Goal: Task Accomplishment & Management: Manage account settings

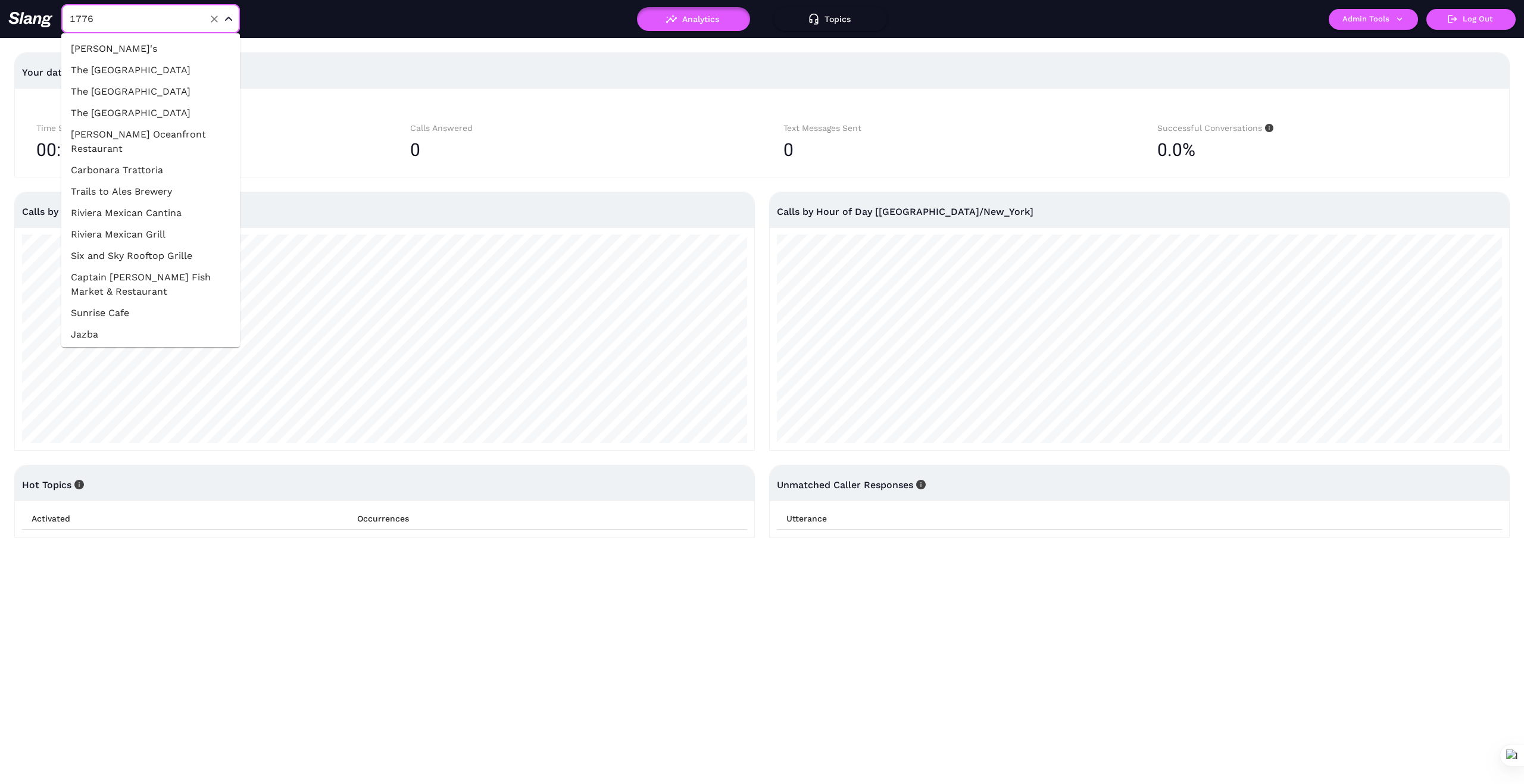
click at [133, 25] on input "1776" at bounding box center [132, 18] width 131 height 18
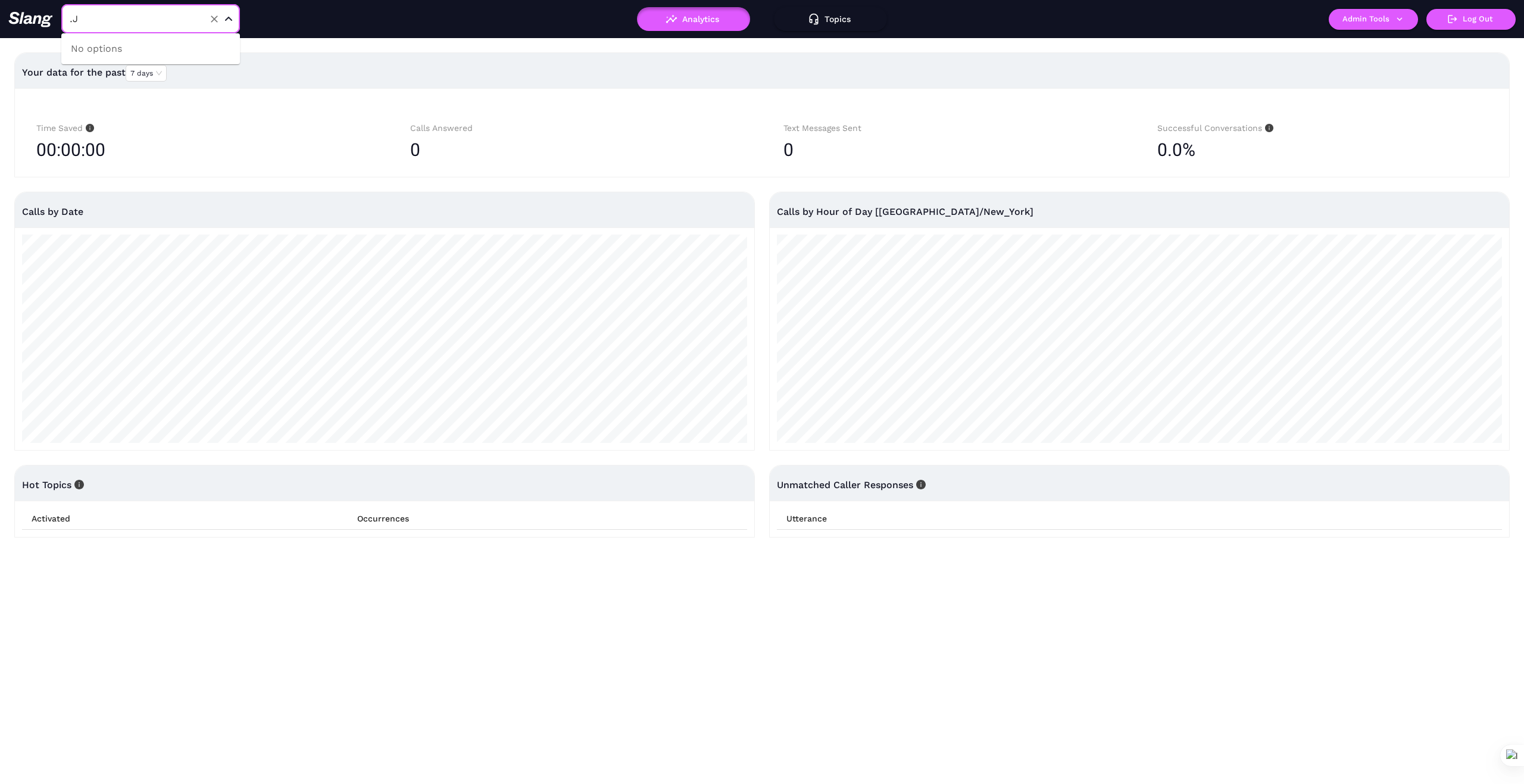
type input "."
type input "John"
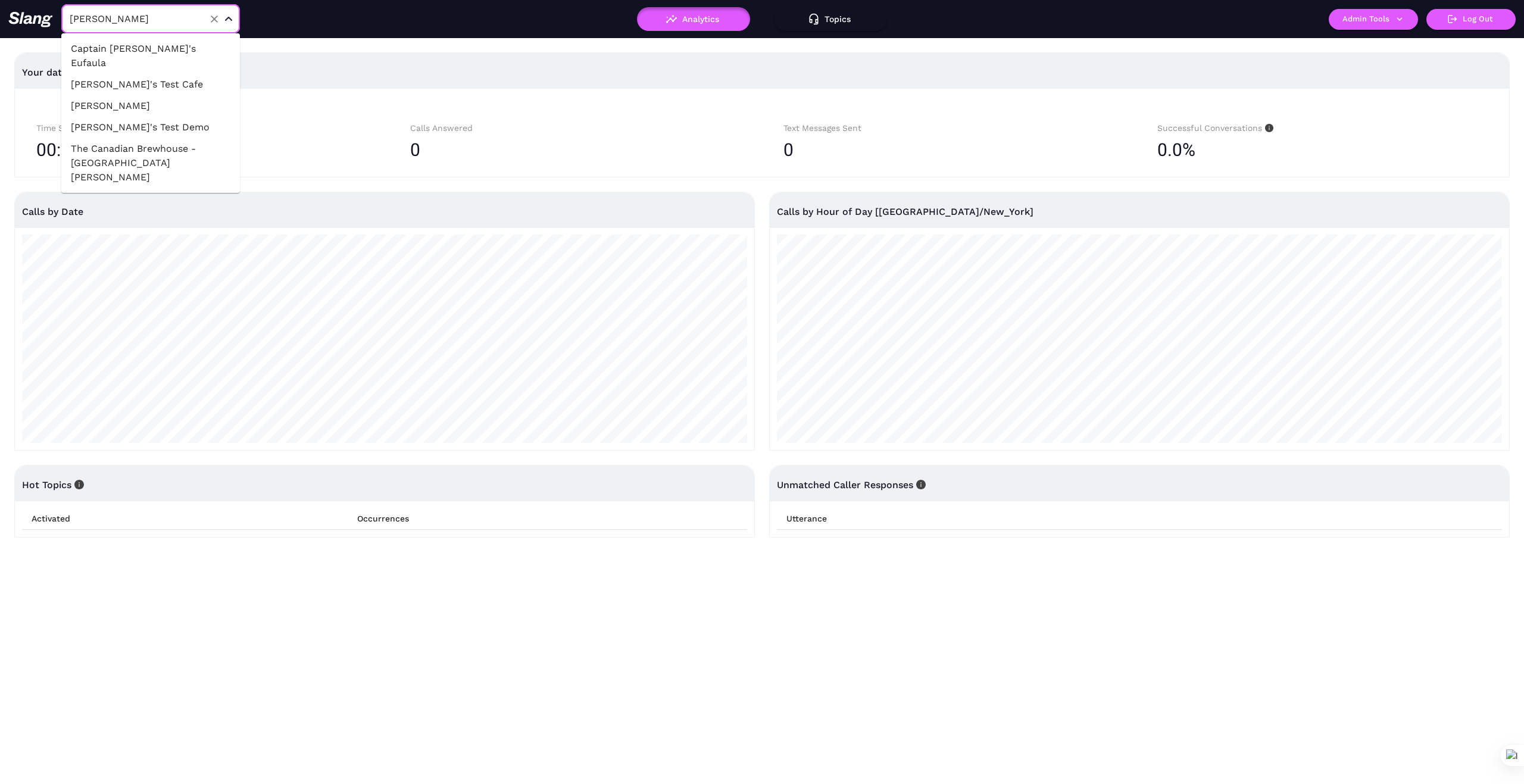
drag, startPoint x: 159, startPoint y: 89, endPoint x: 472, endPoint y: 150, distance: 318.9
click at [159, 95] on li "[PERSON_NAME]" at bounding box center [150, 105] width 178 height 21
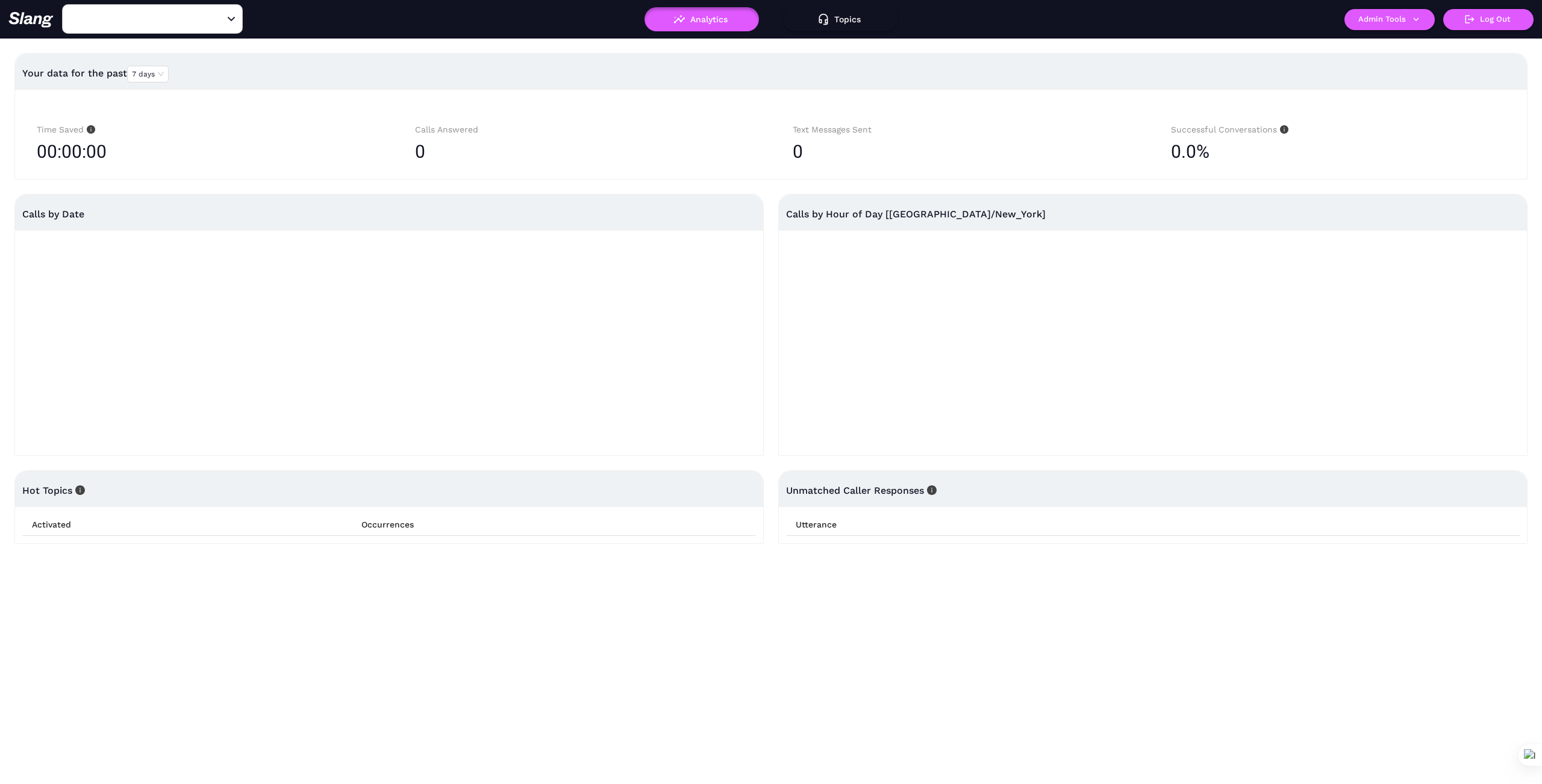
type input "[PERSON_NAME]"
click at [1421, 18] on button "Admin Tools" at bounding box center [1389, 19] width 90 height 21
click at [1410, 38] on li "Manage current business" at bounding box center [1413, 45] width 137 height 21
click at [1417, 43] on link "Manage current business" at bounding box center [1413, 45] width 118 height 14
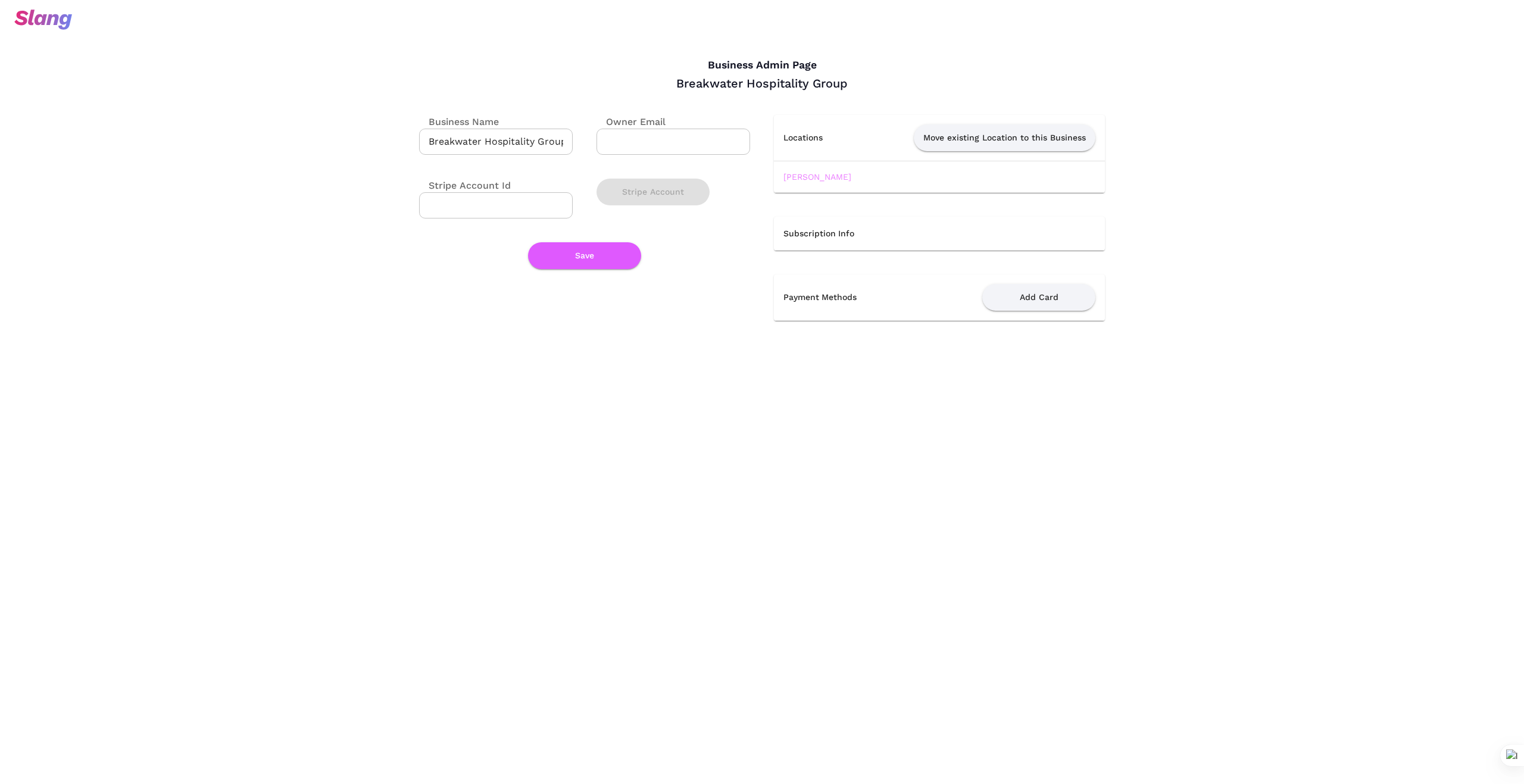
click at [803, 173] on link "[PERSON_NAME]" at bounding box center [817, 177] width 68 height 10
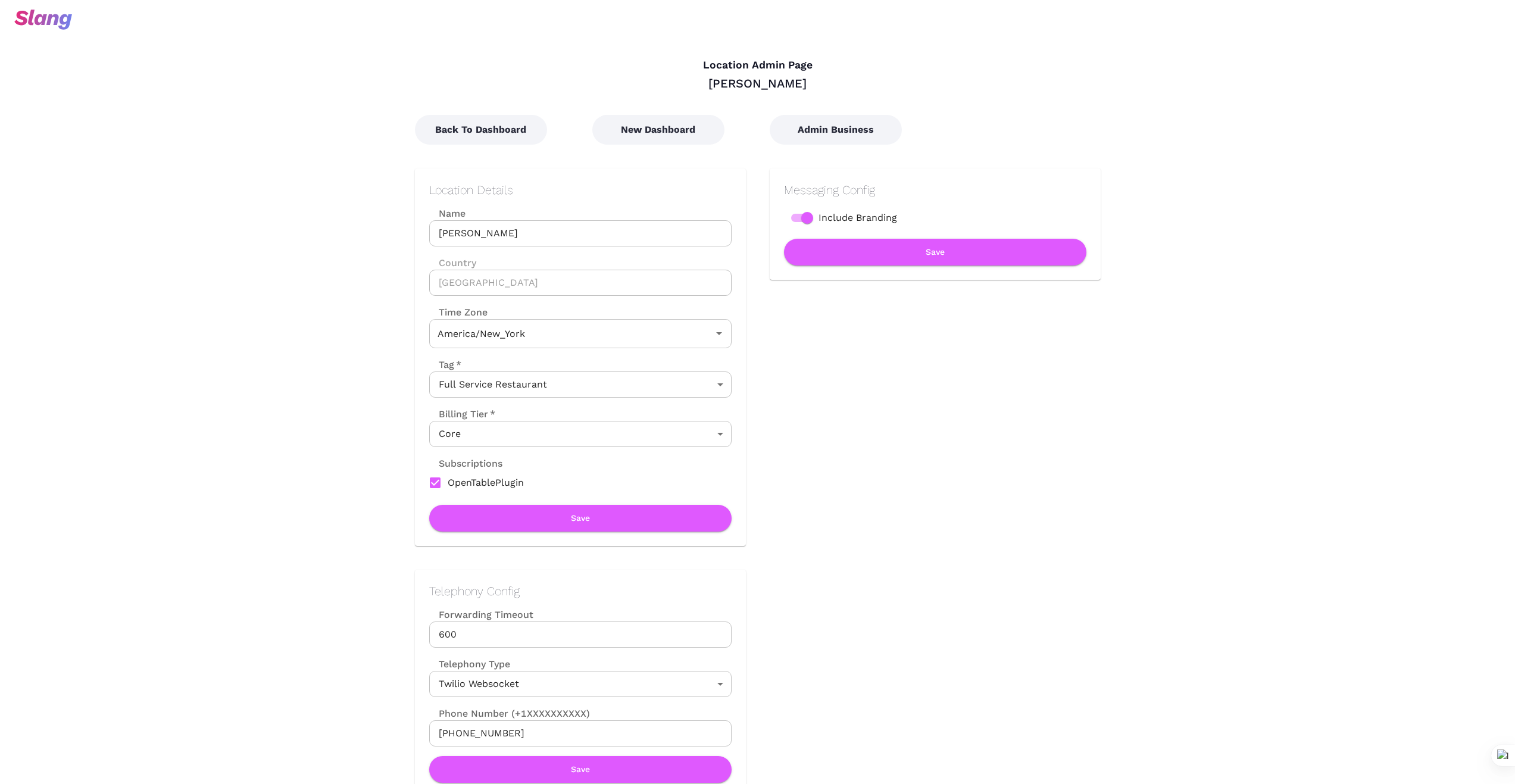
type input "Eastern Time"
click at [647, 137] on button "New Dashboard" at bounding box center [658, 130] width 132 height 30
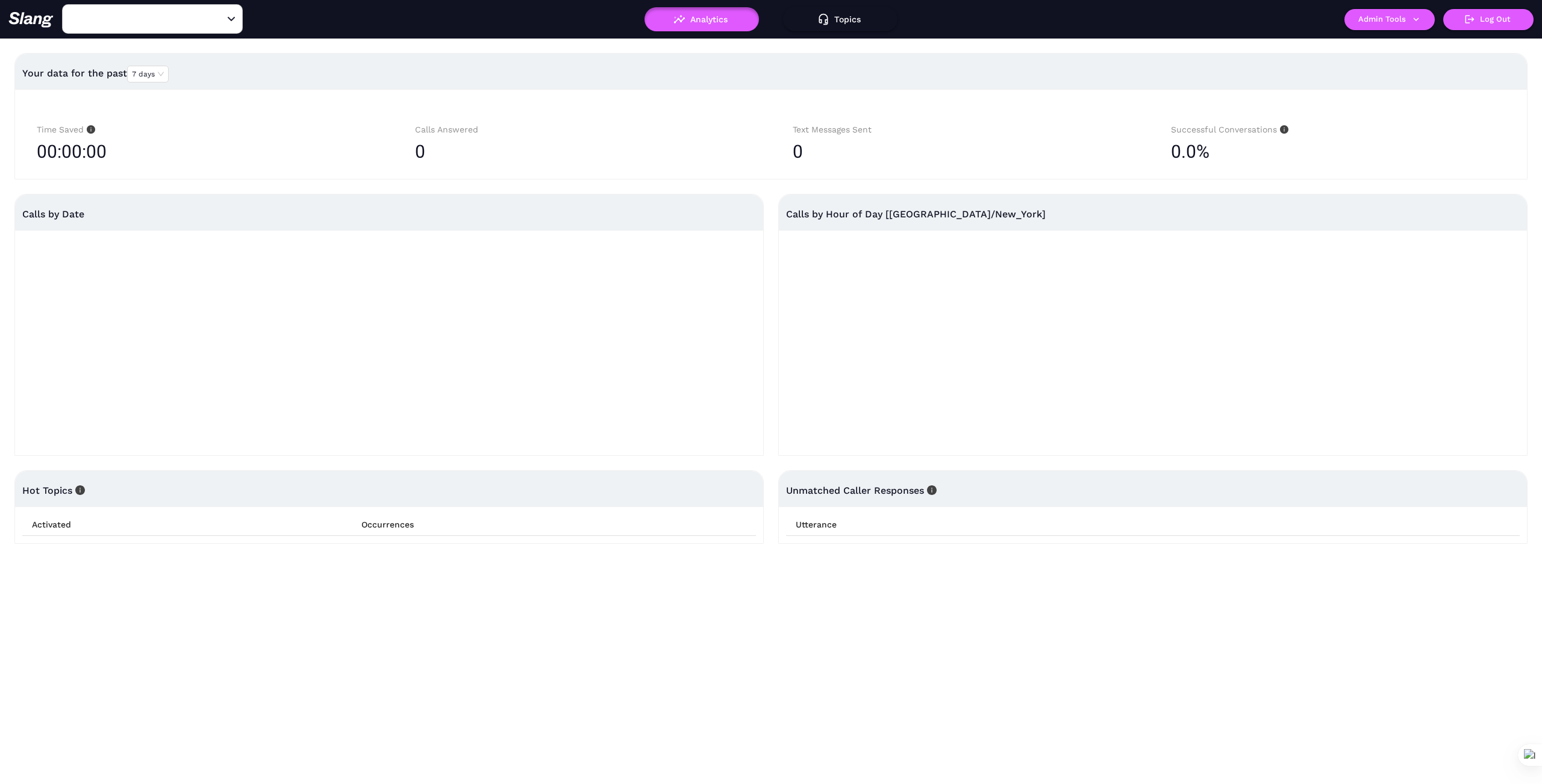
type input "1776"
click at [130, 24] on input "1776" at bounding box center [134, 19] width 132 height 19
type input "[PERSON_NAME]'"
click at [158, 44] on li "[PERSON_NAME] Classic Grill" at bounding box center [152, 49] width 180 height 21
type input "[PERSON_NAME] Classic Grill"
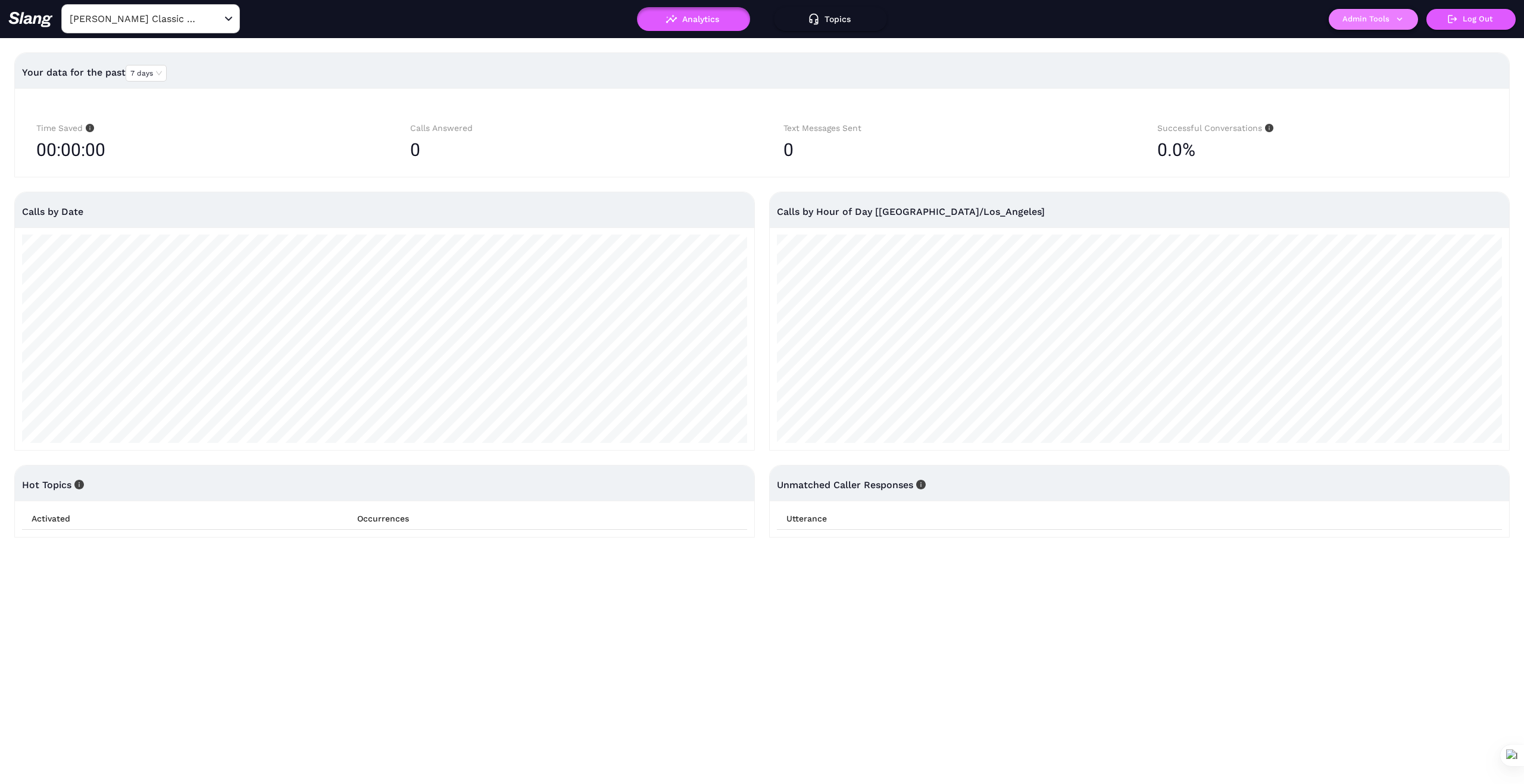
click at [1399, 26] on button "Admin Tools" at bounding box center [1373, 19] width 89 height 21
click at [1402, 43] on link "Manage current business" at bounding box center [1396, 45] width 116 height 14
type input "[PERSON_NAME] Classic Grill"
click at [216, 19] on icon "Clear" at bounding box center [214, 18] width 12 height 12
click at [193, 20] on input "text" at bounding box center [132, 18] width 131 height 18
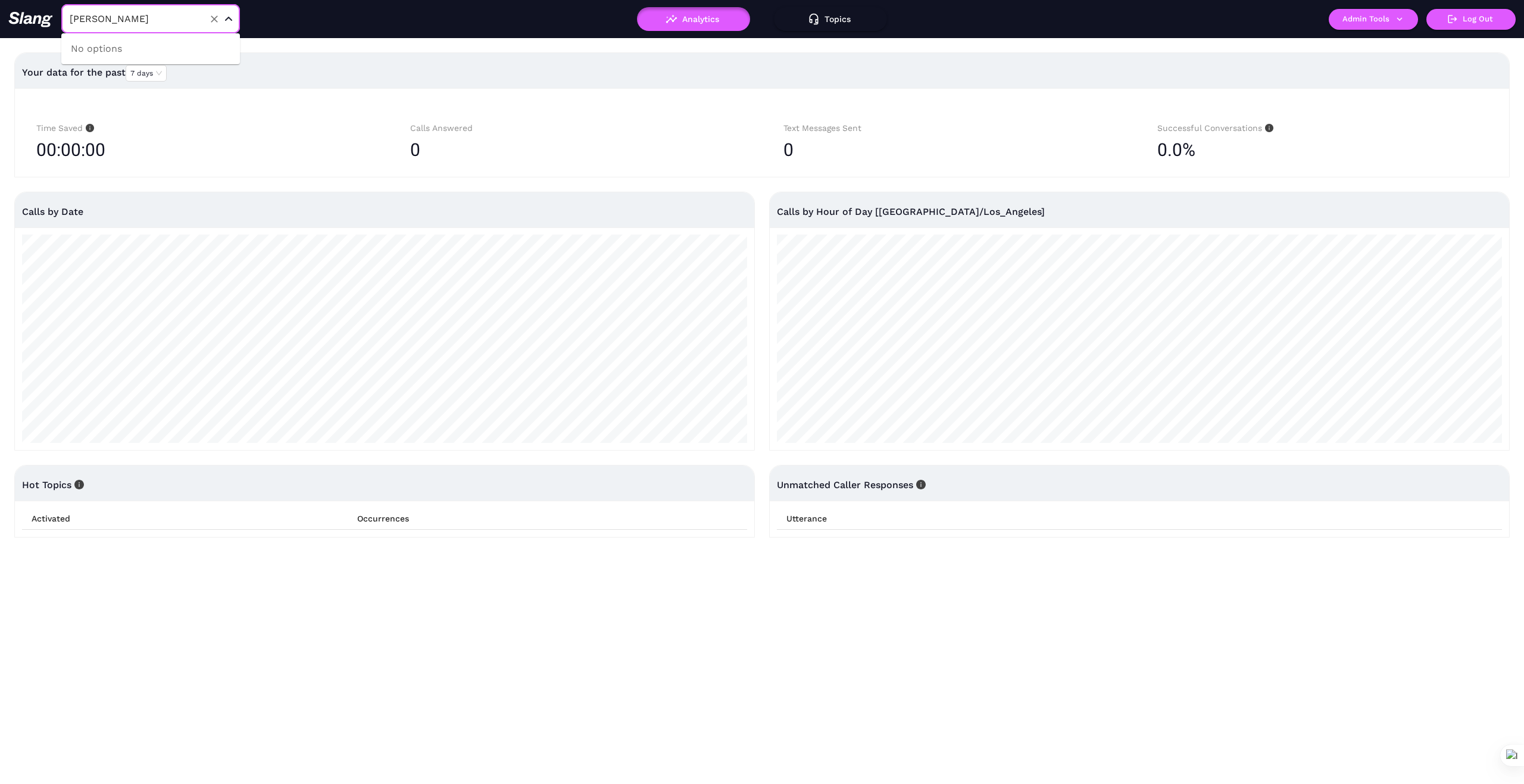
type input "[PERSON_NAME] Classic Grill"
click at [1361, 20] on button "Admin Tools" at bounding box center [1373, 19] width 89 height 21
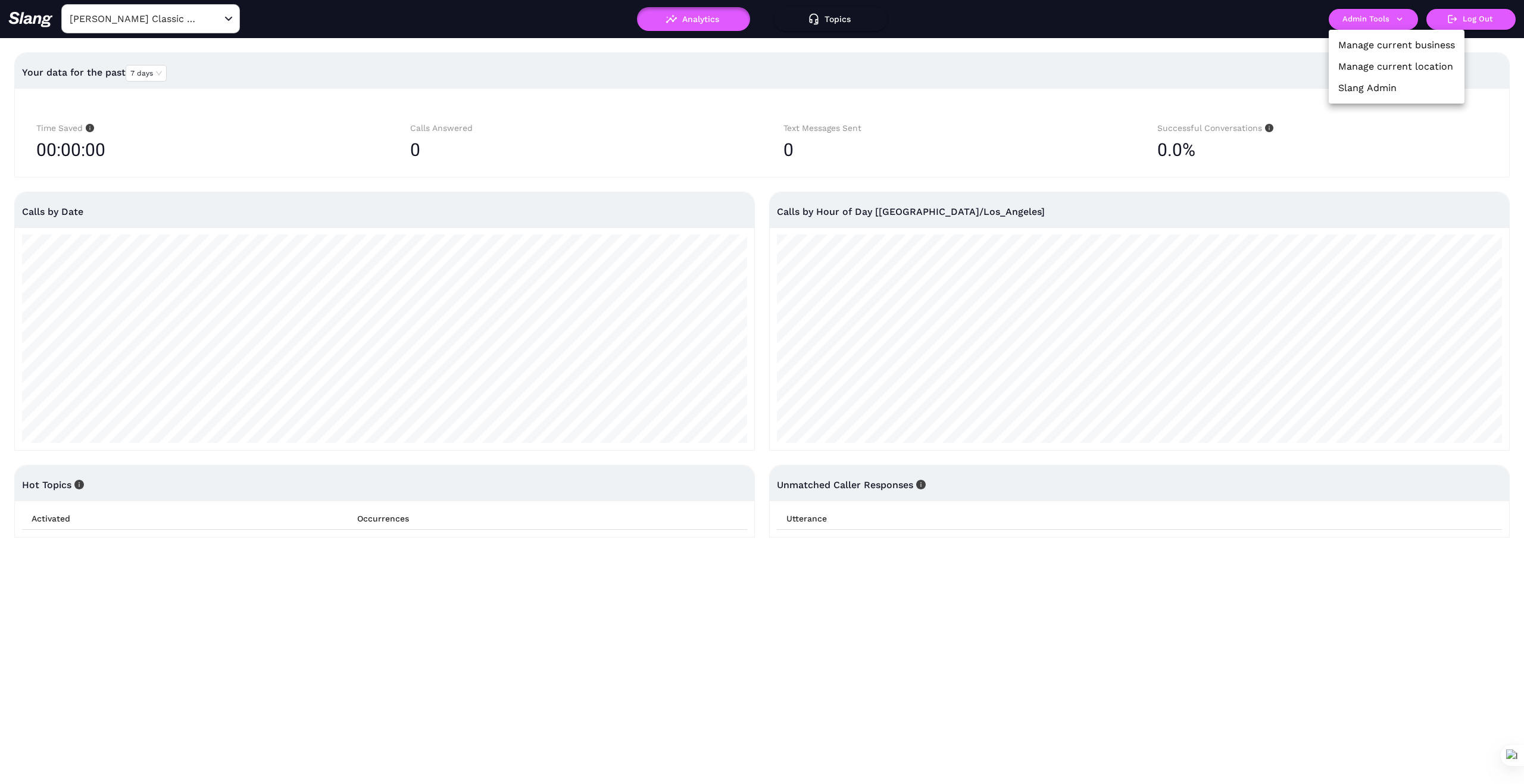
click at [1399, 43] on link "Manage current business" at bounding box center [1396, 45] width 116 height 14
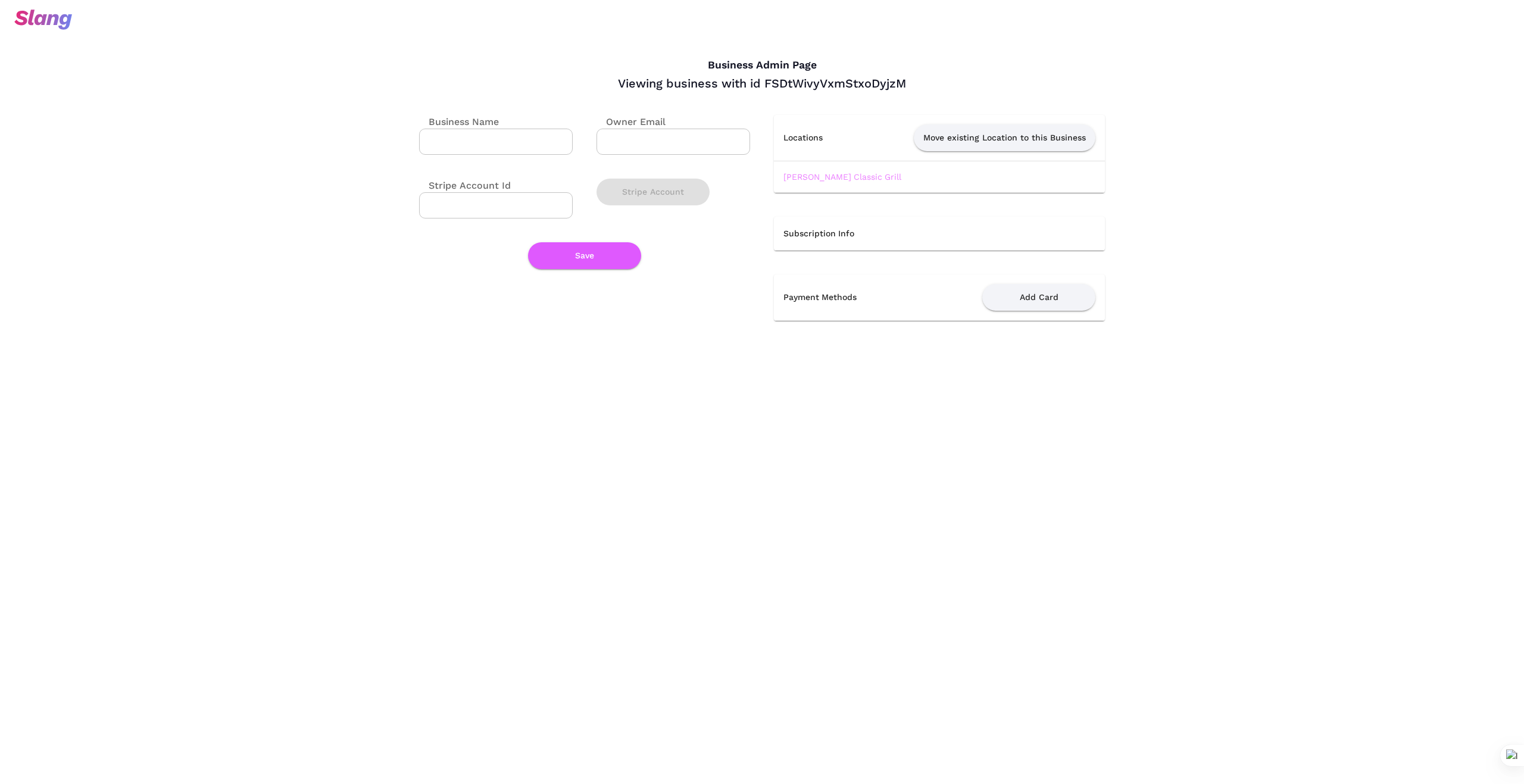
click at [842, 178] on link "[PERSON_NAME] Classic Grill" at bounding box center [842, 177] width 118 height 10
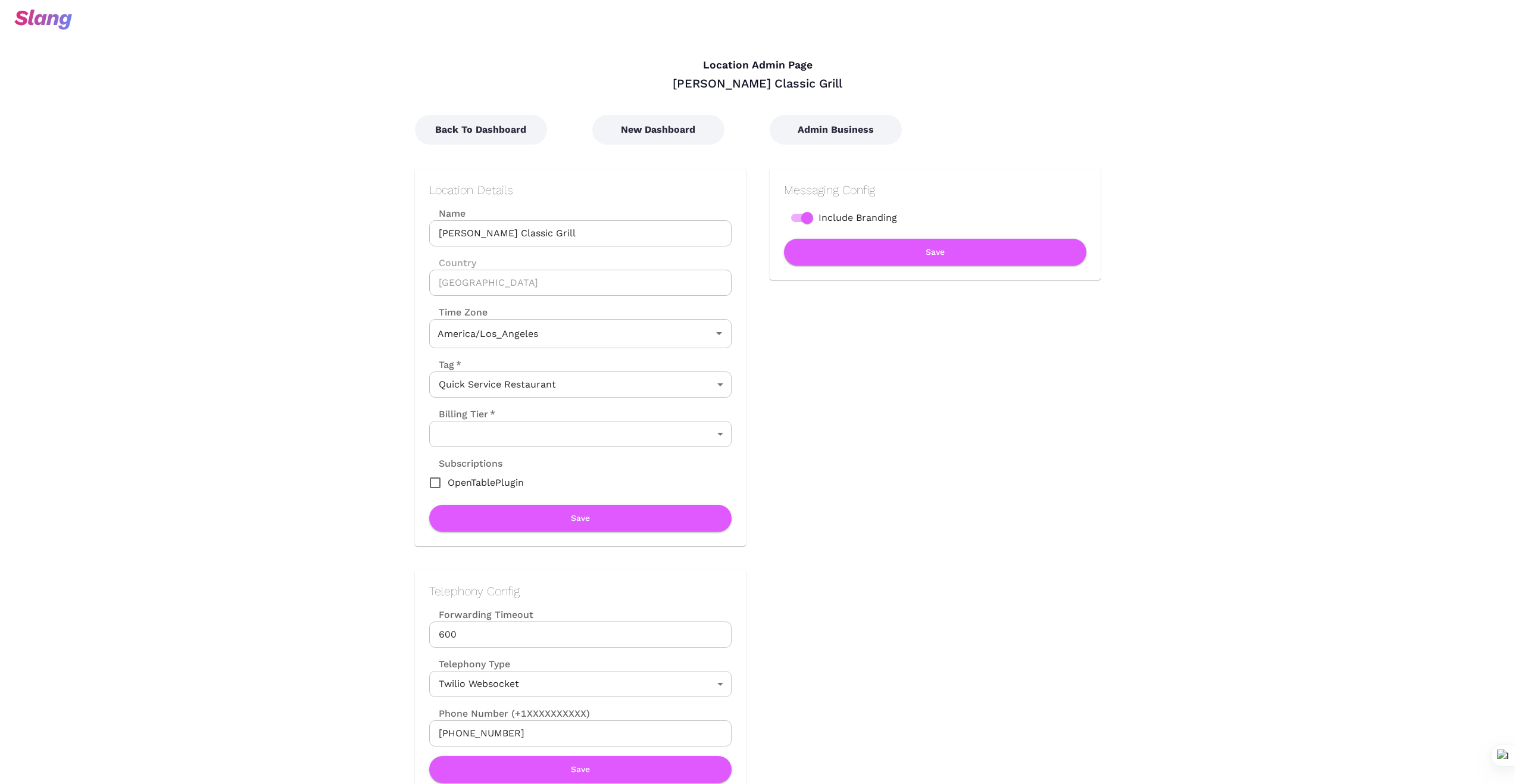
type input "Pacific Time"
click at [667, 131] on button "New Dashboard" at bounding box center [658, 130] width 132 height 30
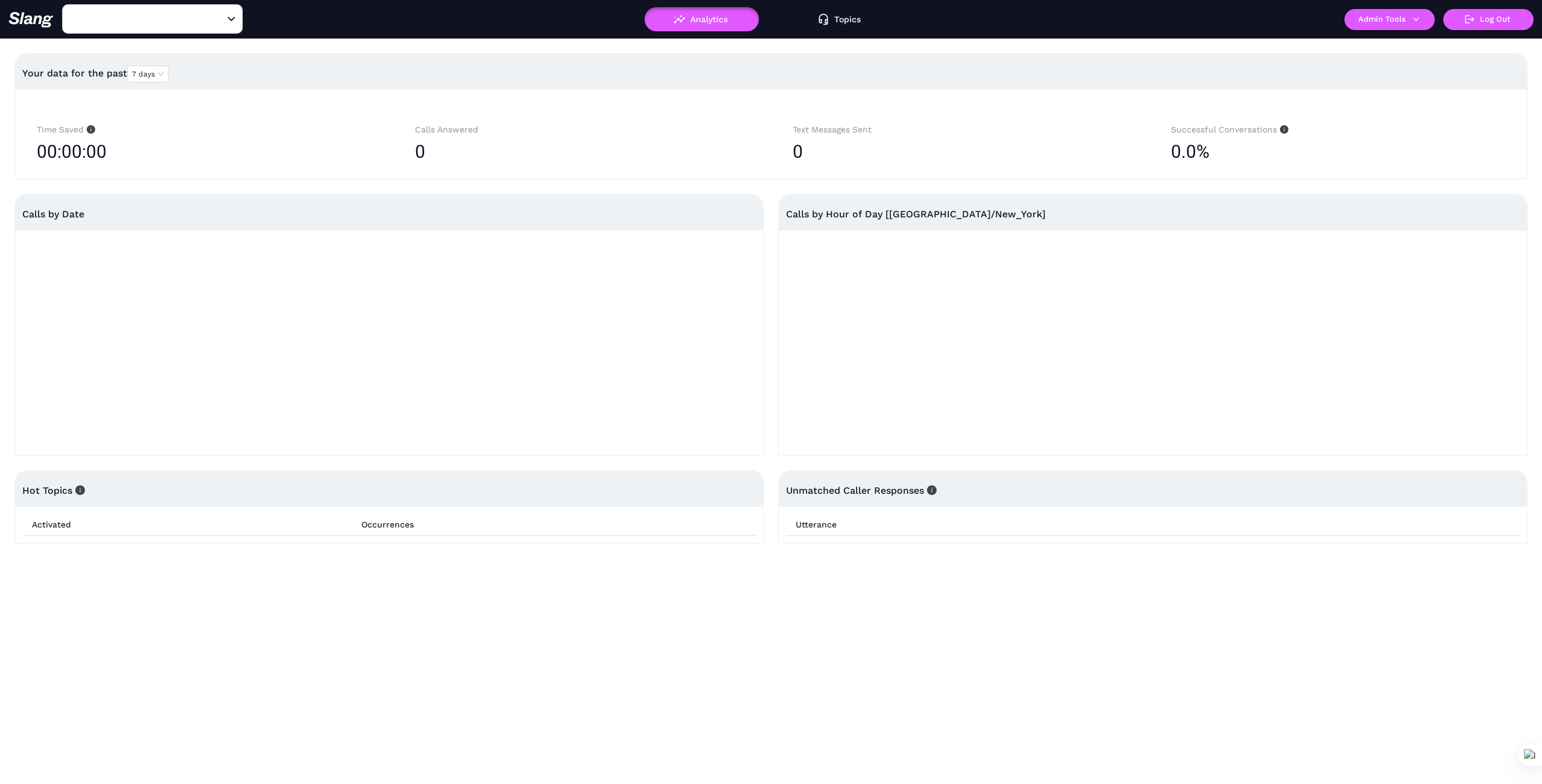
type input "1776"
click at [120, 23] on input "1776" at bounding box center [134, 19] width 132 height 19
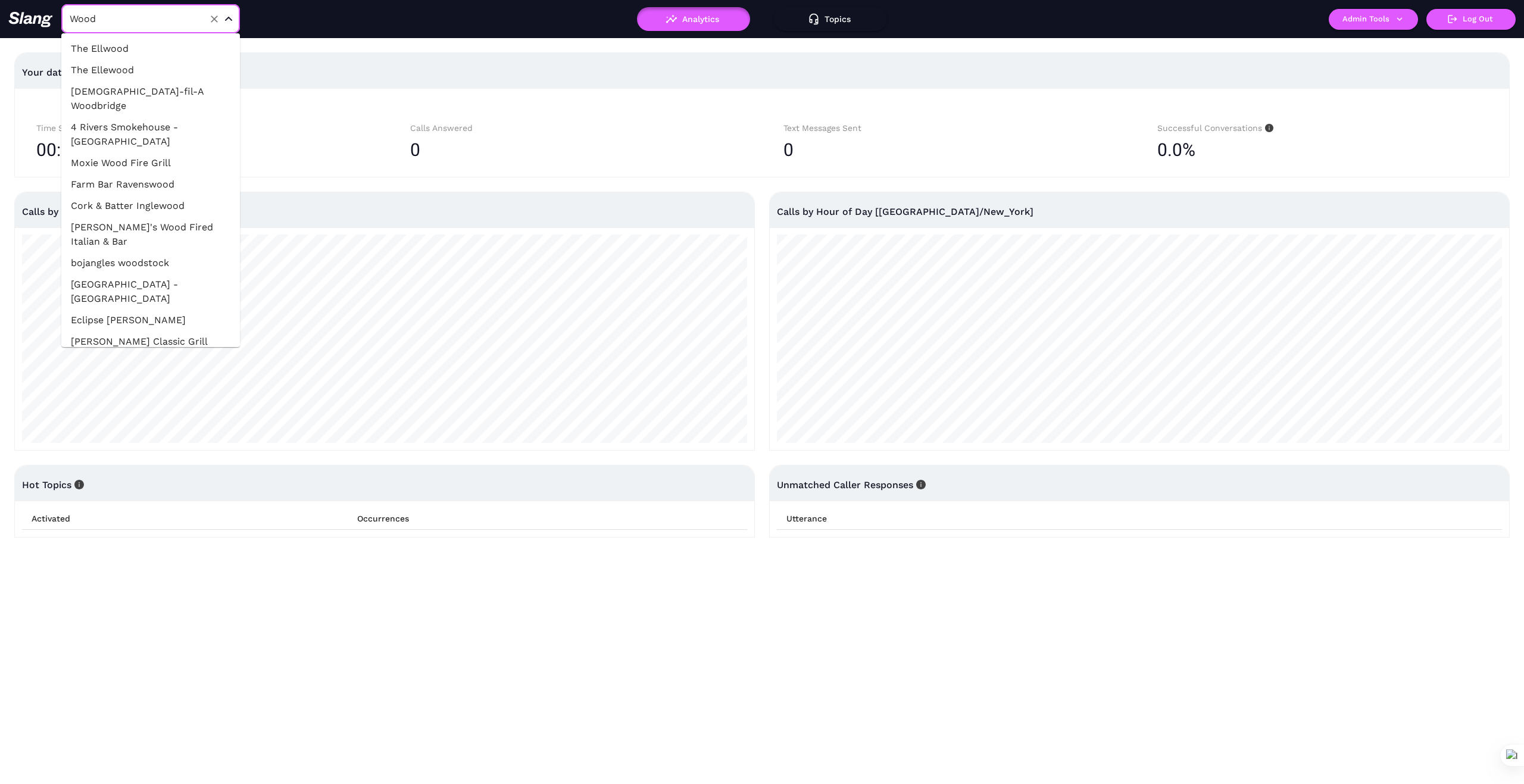
type input "[PERSON_NAME]"
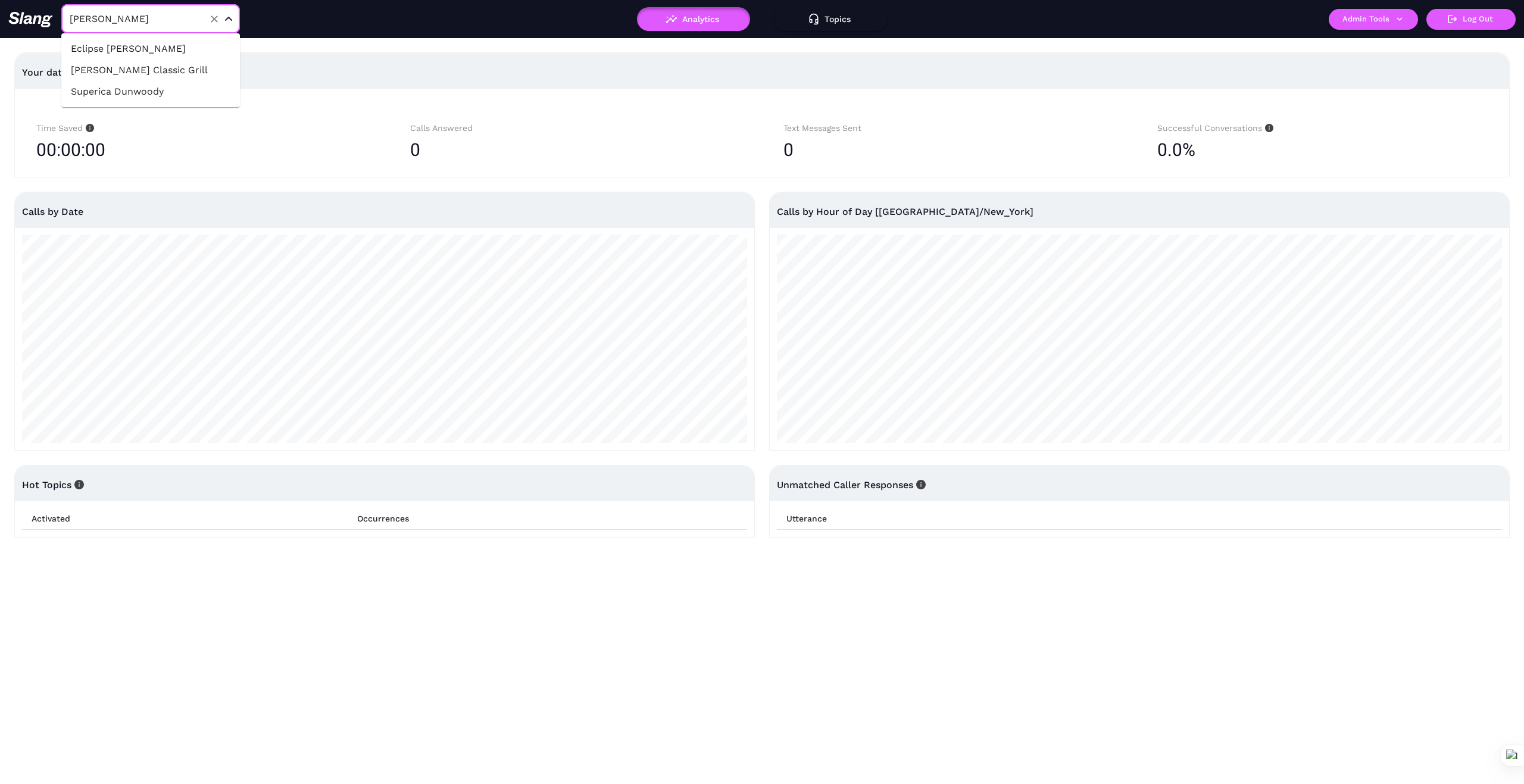
click at [174, 74] on li "[PERSON_NAME] Classic Grill" at bounding box center [150, 69] width 178 height 21
type input "[PERSON_NAME] Classic Grill"
click at [1397, 22] on icon "button" at bounding box center [1399, 19] width 11 height 11
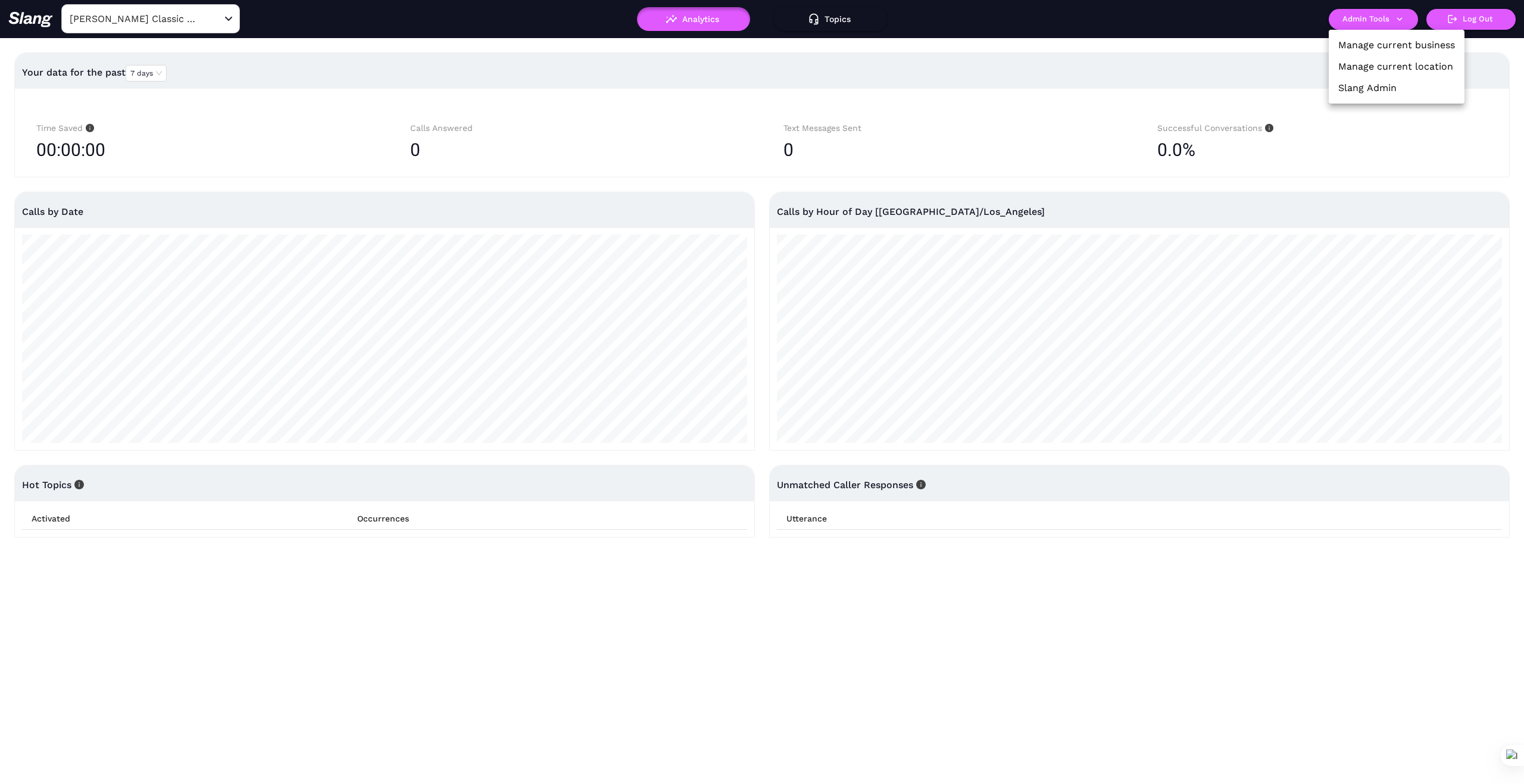
click at [1394, 44] on link "Manage current business" at bounding box center [1396, 45] width 116 height 14
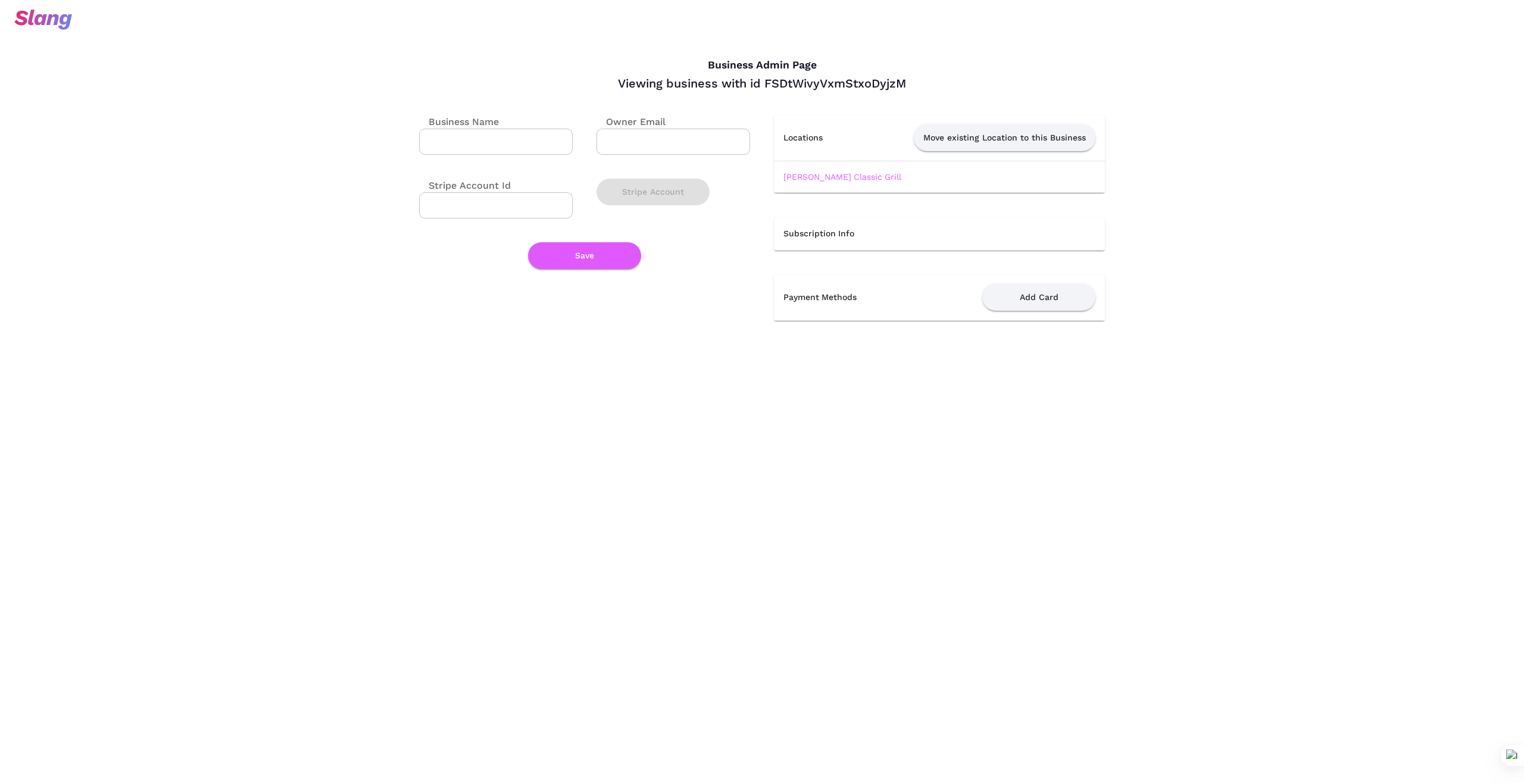
click at [833, 171] on td "[PERSON_NAME] Classic Grill" at bounding box center [939, 176] width 331 height 31
click at [832, 176] on link "[PERSON_NAME] Classic Grill" at bounding box center [842, 177] width 118 height 10
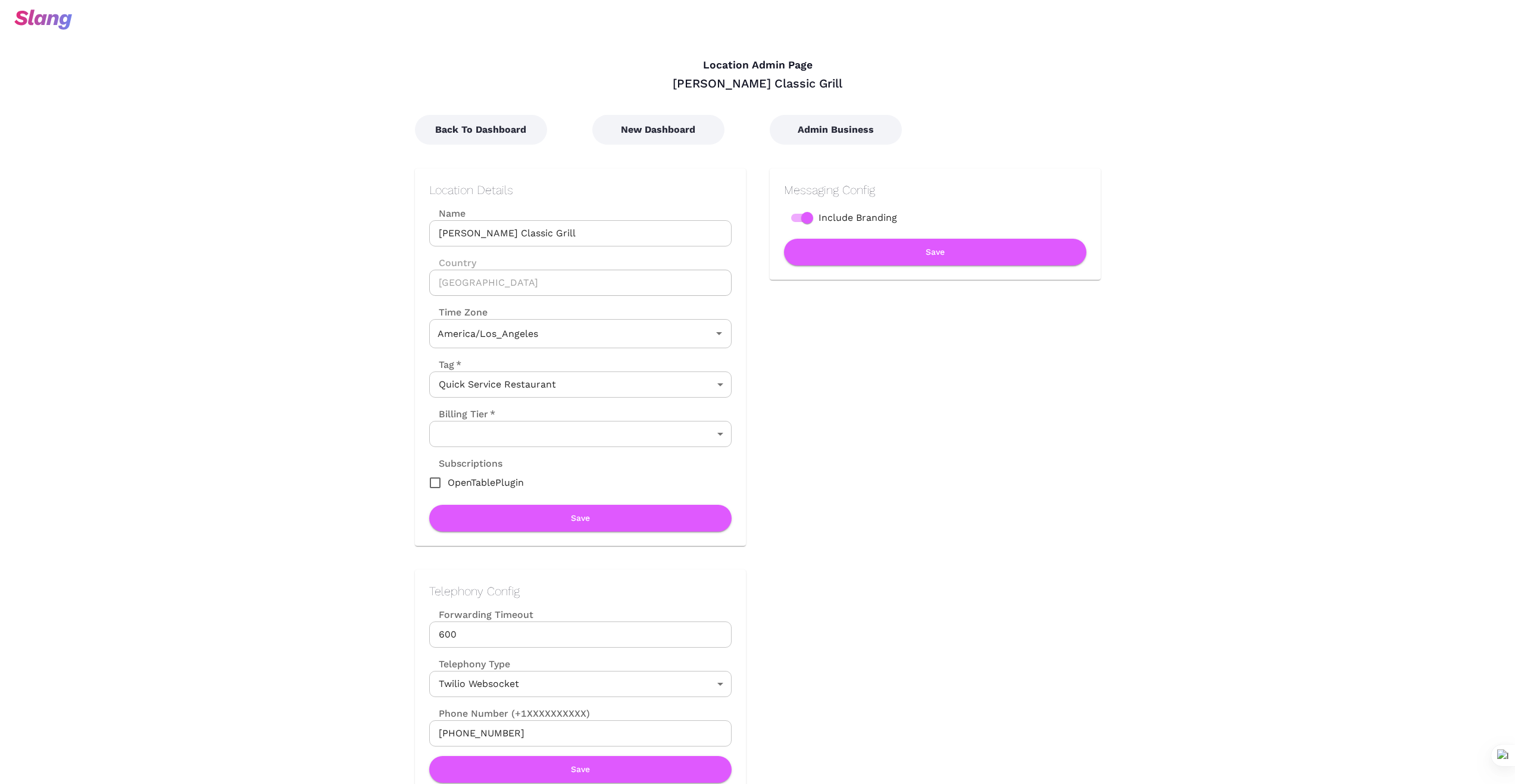
type input "Pacific Time"
click at [640, 132] on button "New Dashboard" at bounding box center [658, 130] width 132 height 30
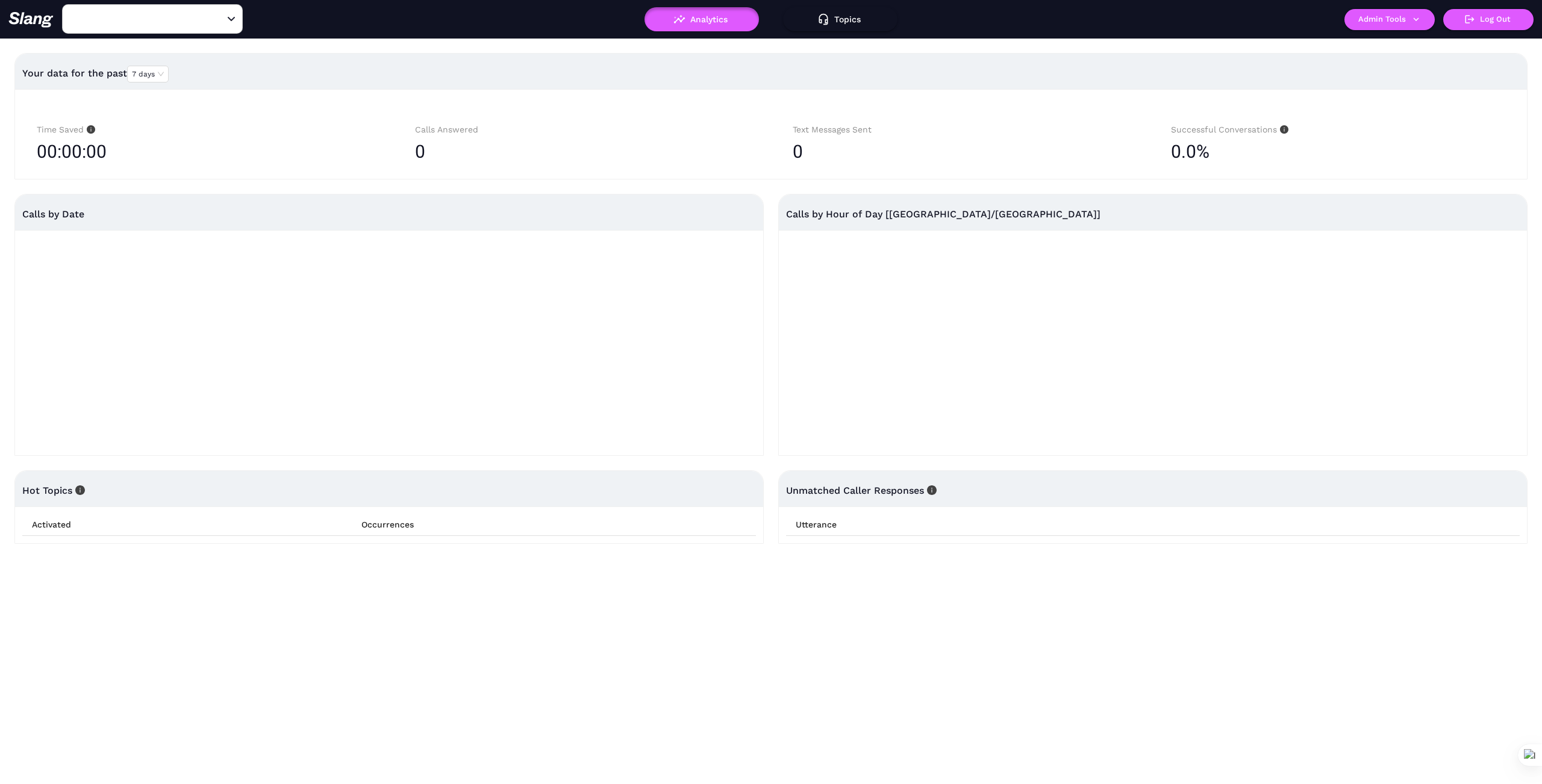
type input "[PERSON_NAME]'s"
drag, startPoint x: 216, startPoint y: 19, endPoint x: 190, endPoint y: 23, distance: 26.3
click at [215, 21] on icon "Clear" at bounding box center [217, 19] width 7 height 7
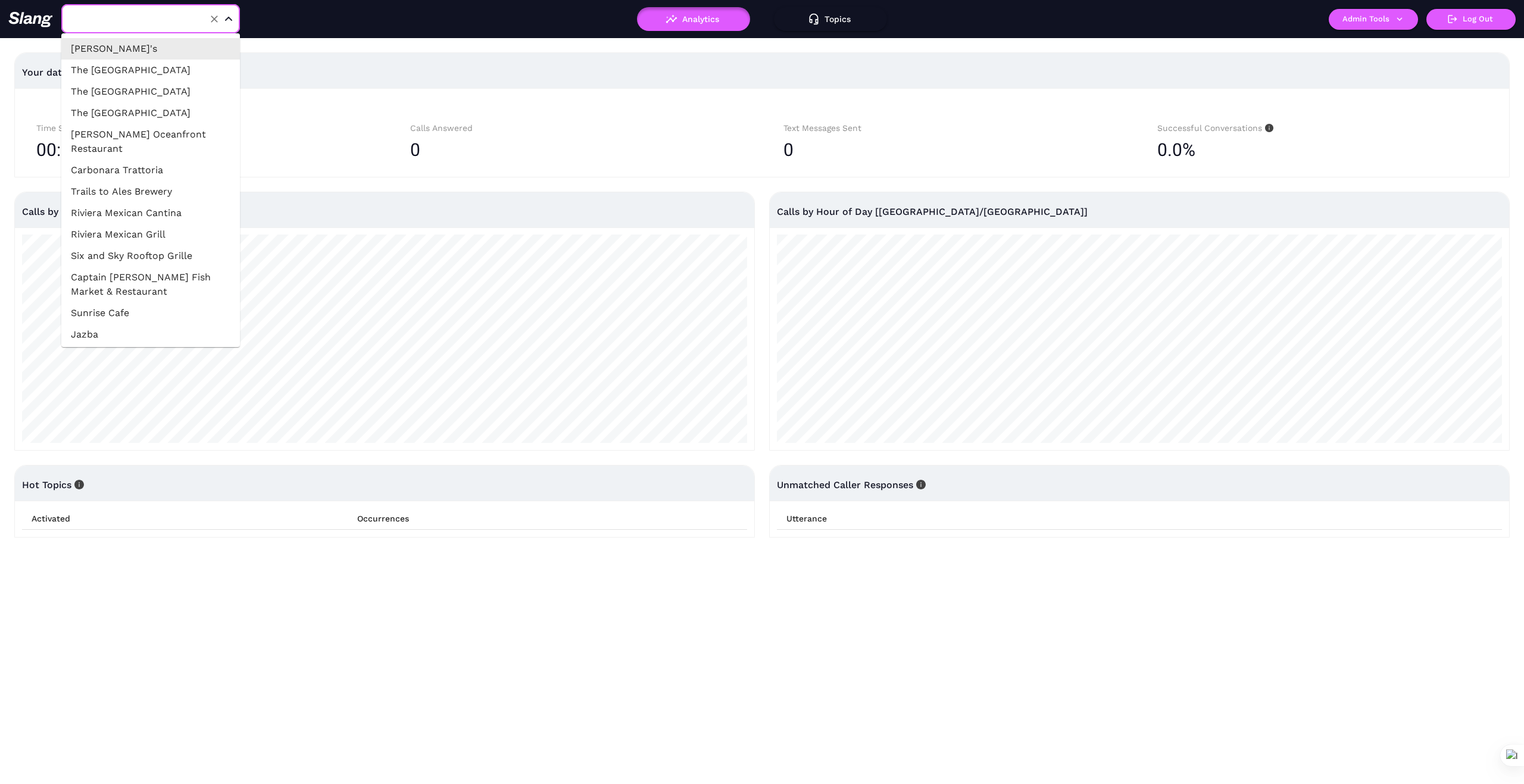
drag, startPoint x: 174, startPoint y: 20, endPoint x: 163, endPoint y: 27, distance: 13.0
click at [170, 22] on input "text" at bounding box center [132, 18] width 131 height 18
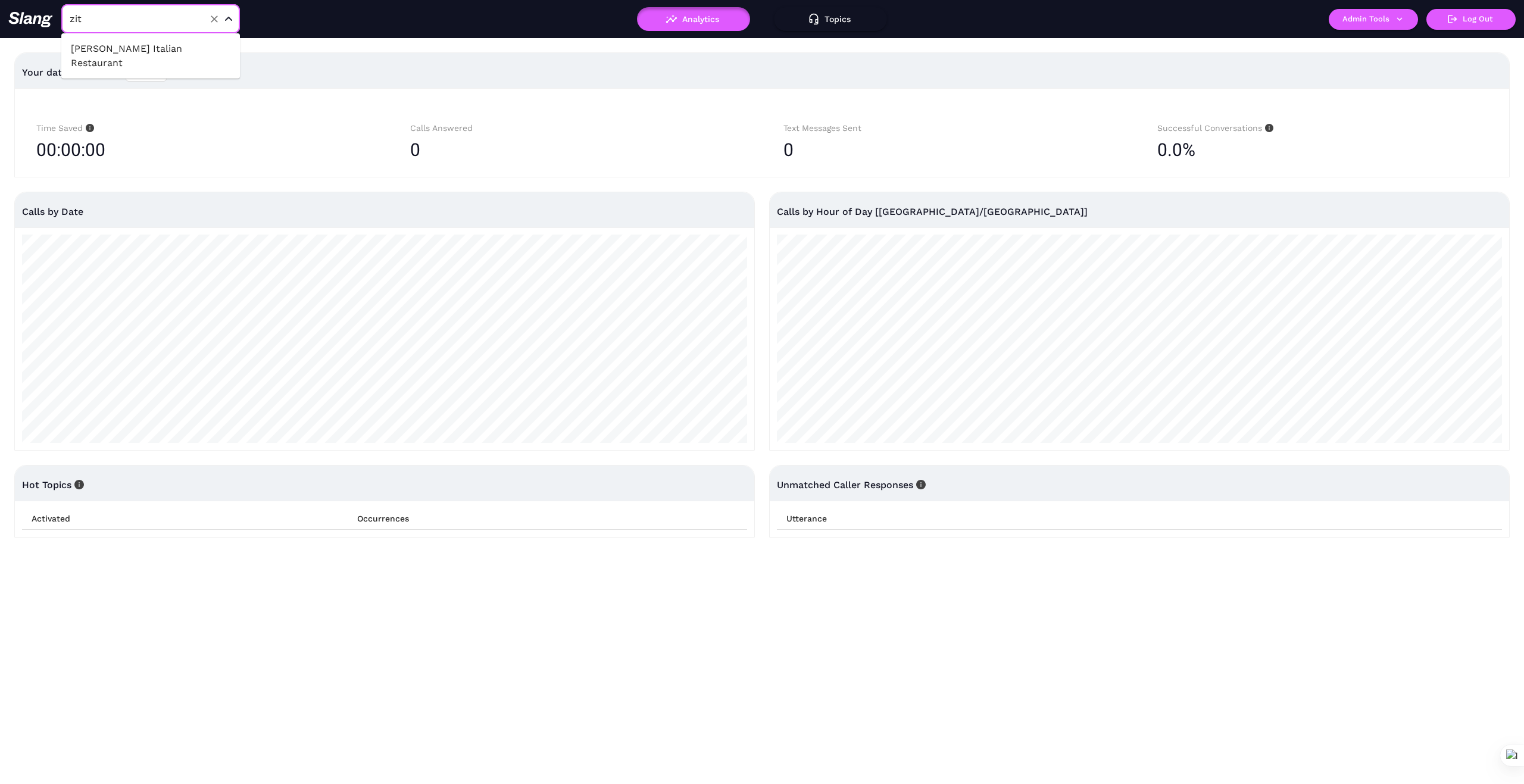
type input "zito"
click at [197, 45] on li "Zito's Italian Restaurant" at bounding box center [150, 56] width 178 height 35
type input "Zito's Italian Restaurant"
click at [1397, 14] on icon "button" at bounding box center [1399, 19] width 11 height 11
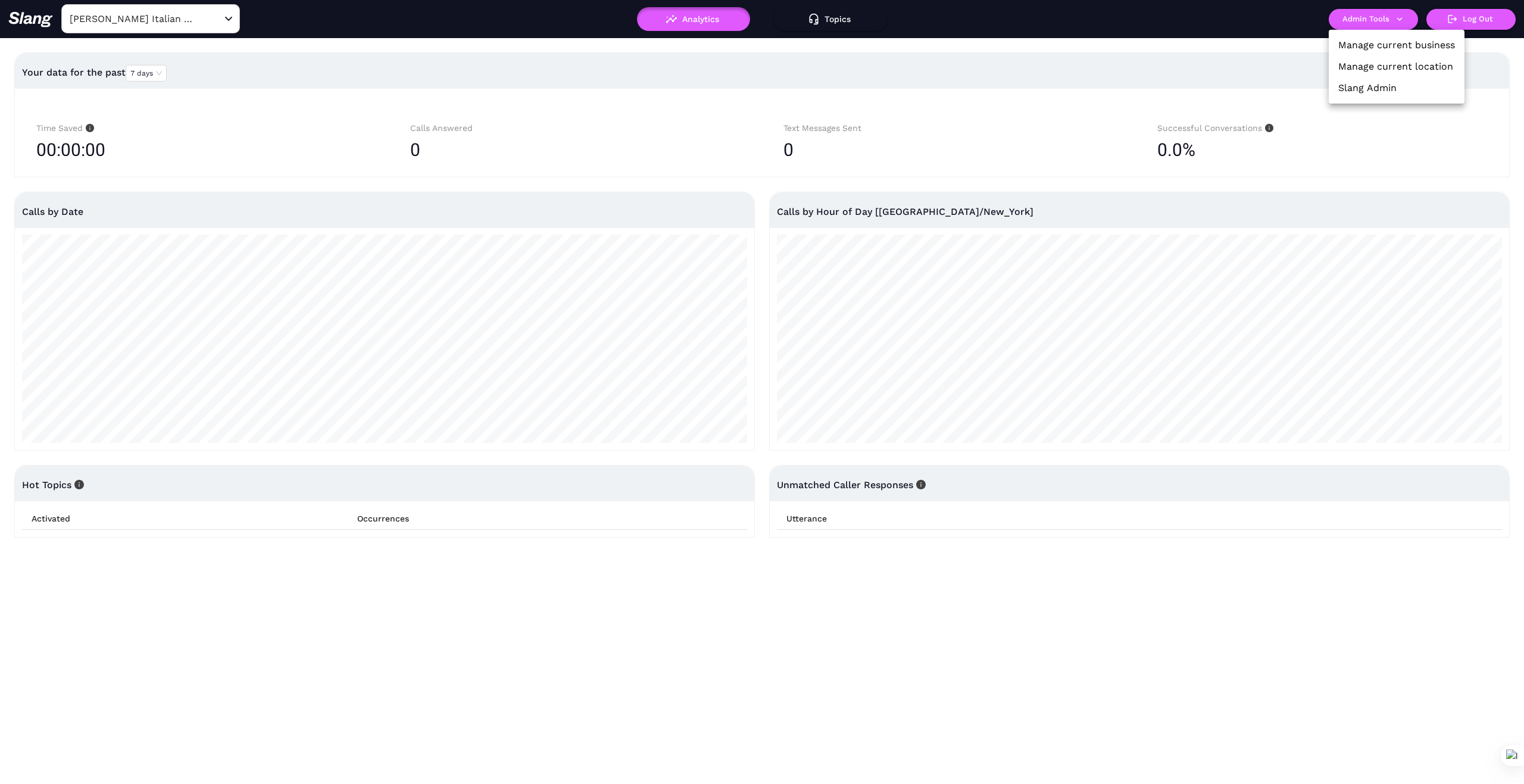
click at [1384, 44] on link "Manage current business" at bounding box center [1396, 45] width 116 height 14
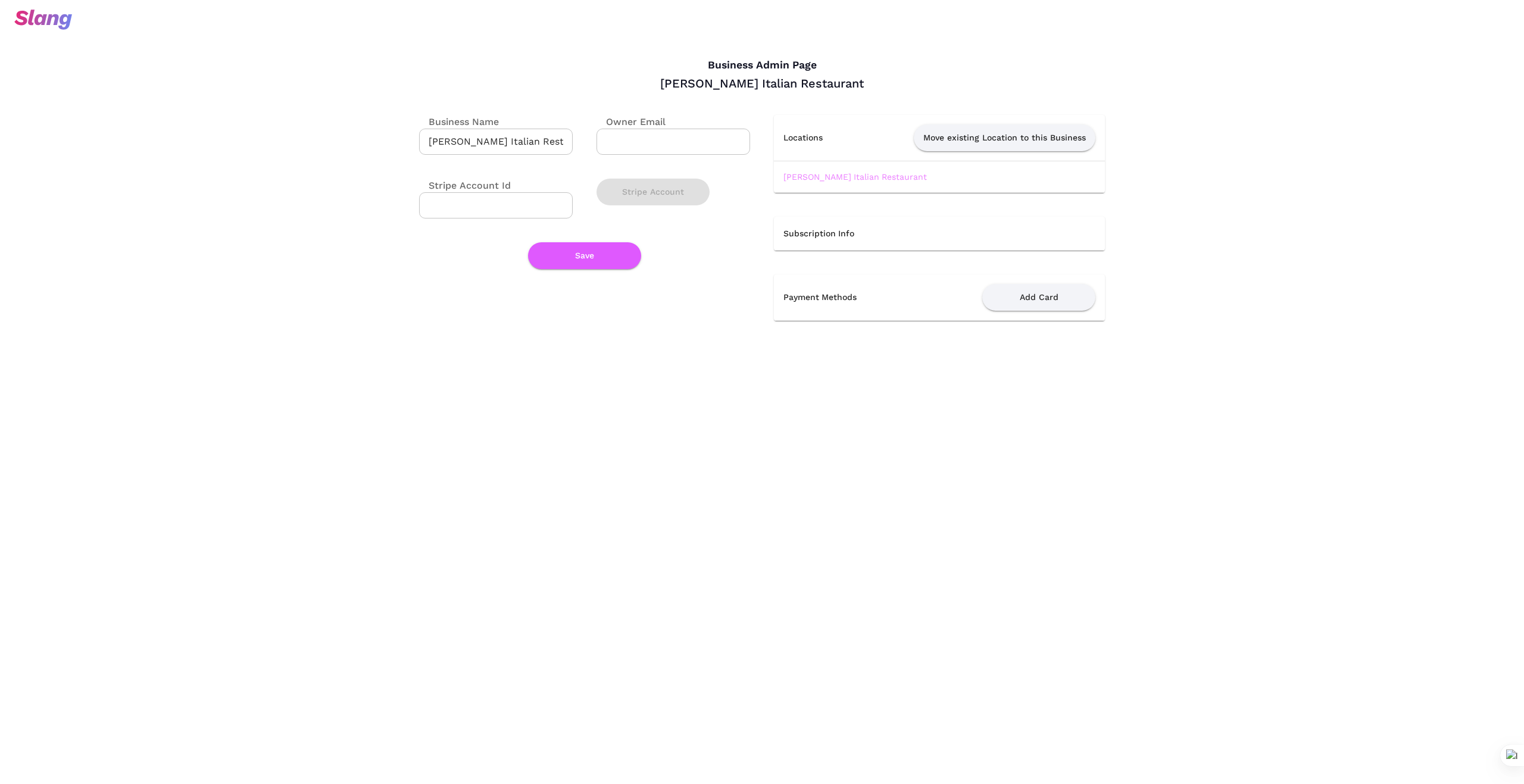
click at [831, 176] on link "Zito's Italian Restaurant" at bounding box center [855, 177] width 144 height 10
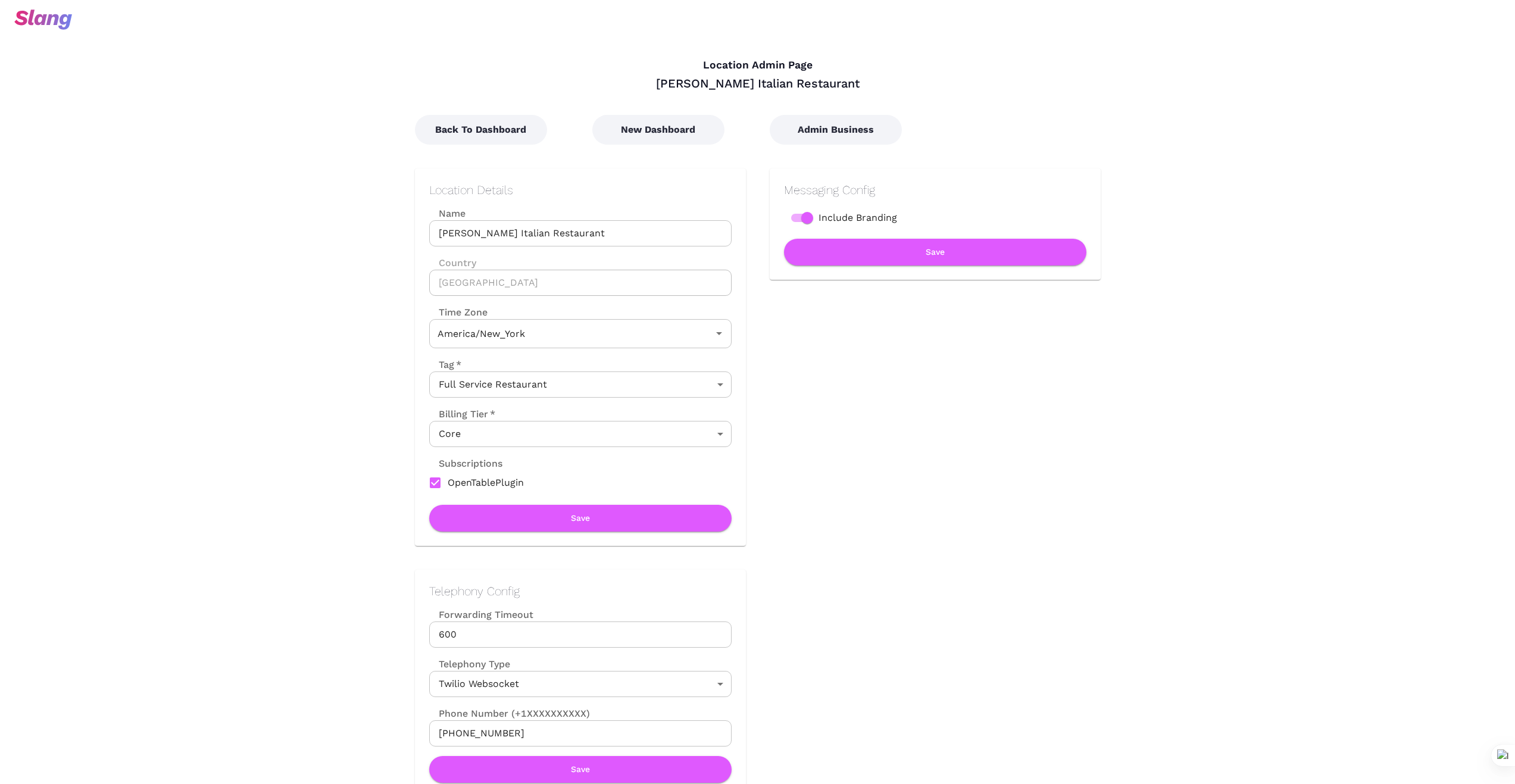
type input "Eastern Time"
click at [657, 131] on button "New Dashboard" at bounding box center [658, 130] width 132 height 30
